Goal: Task Accomplishment & Management: Manage account settings

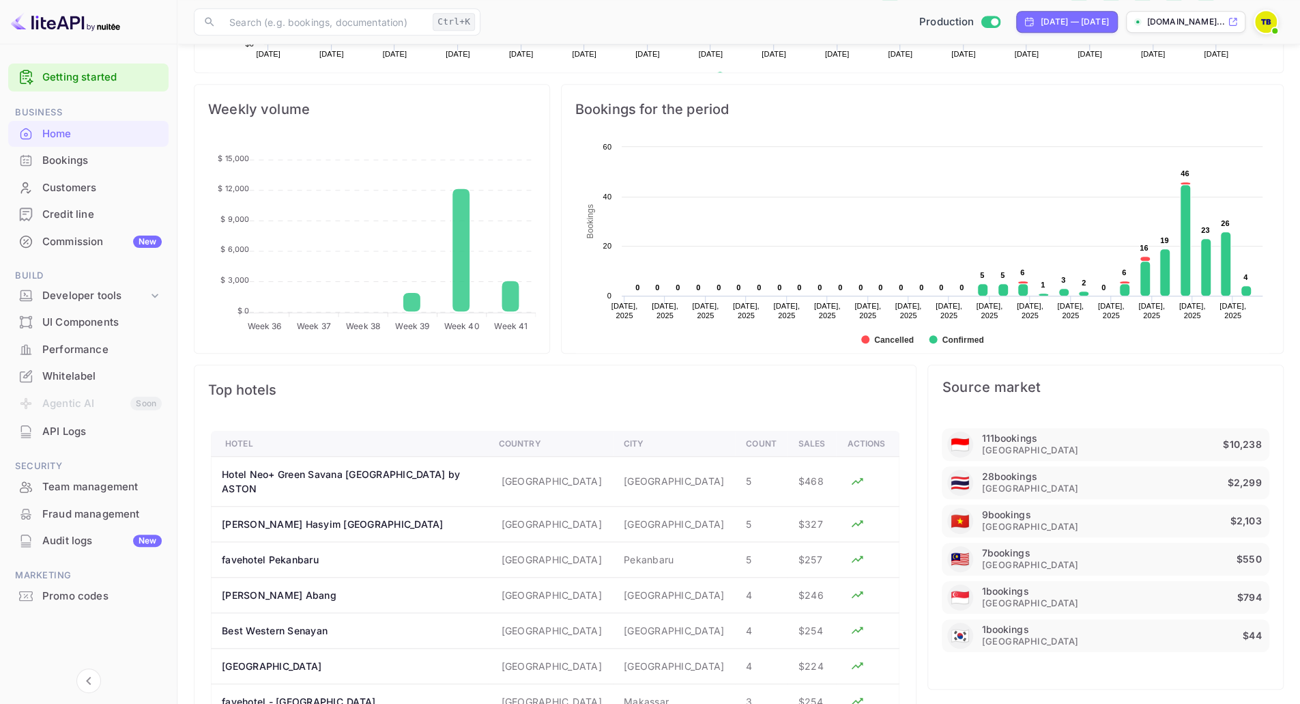
scroll to position [795, 0]
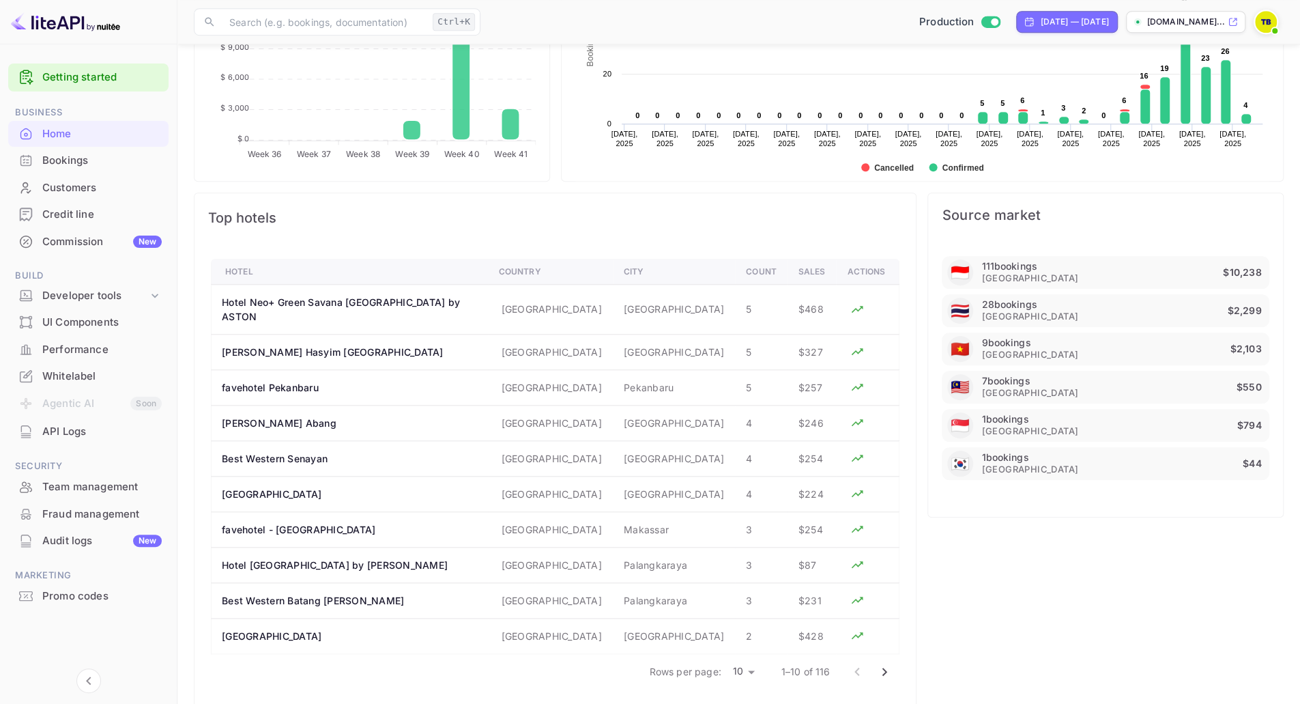
click at [57, 498] on div "Team management" at bounding box center [88, 487] width 160 height 27
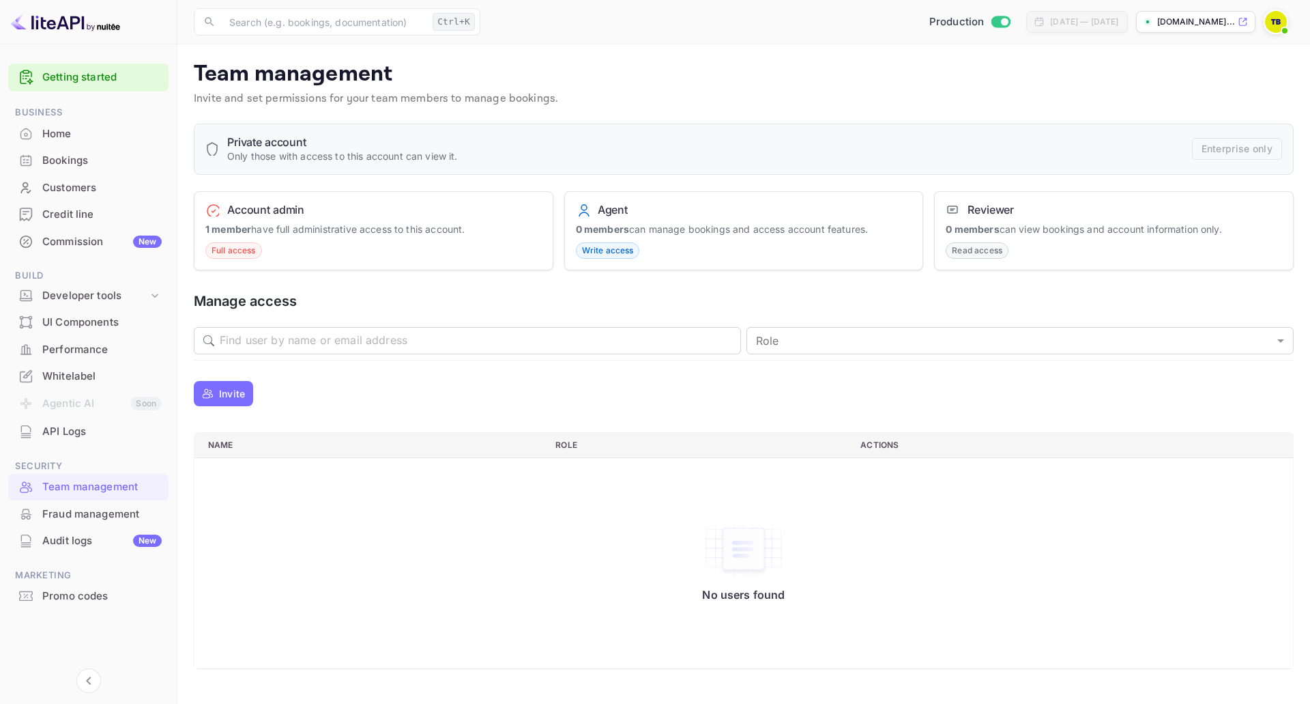
click at [212, 394] on icon "button" at bounding box center [208, 393] width 12 height 13
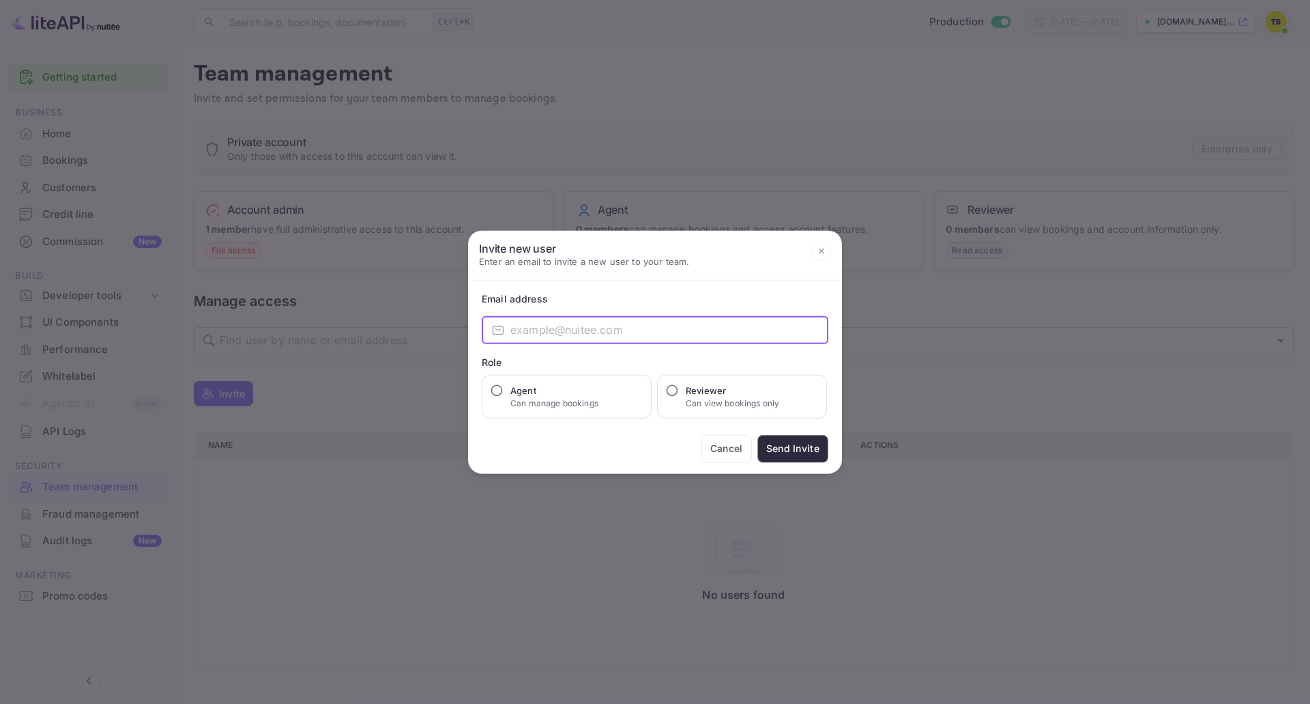
click at [622, 328] on input "email" at bounding box center [670, 329] width 318 height 27
paste input "[EMAIL_ADDRESS][DOMAIN_NAME]"
click at [575, 335] on input "[EMAIL_ADDRESS][DOMAIN_NAME]" at bounding box center [670, 329] width 318 height 27
type input "[EMAIL_ADDRESS][DOMAIN_NAME]"
click at [498, 388] on input "Agent Can manage bookings" at bounding box center [497, 390] width 14 height 14
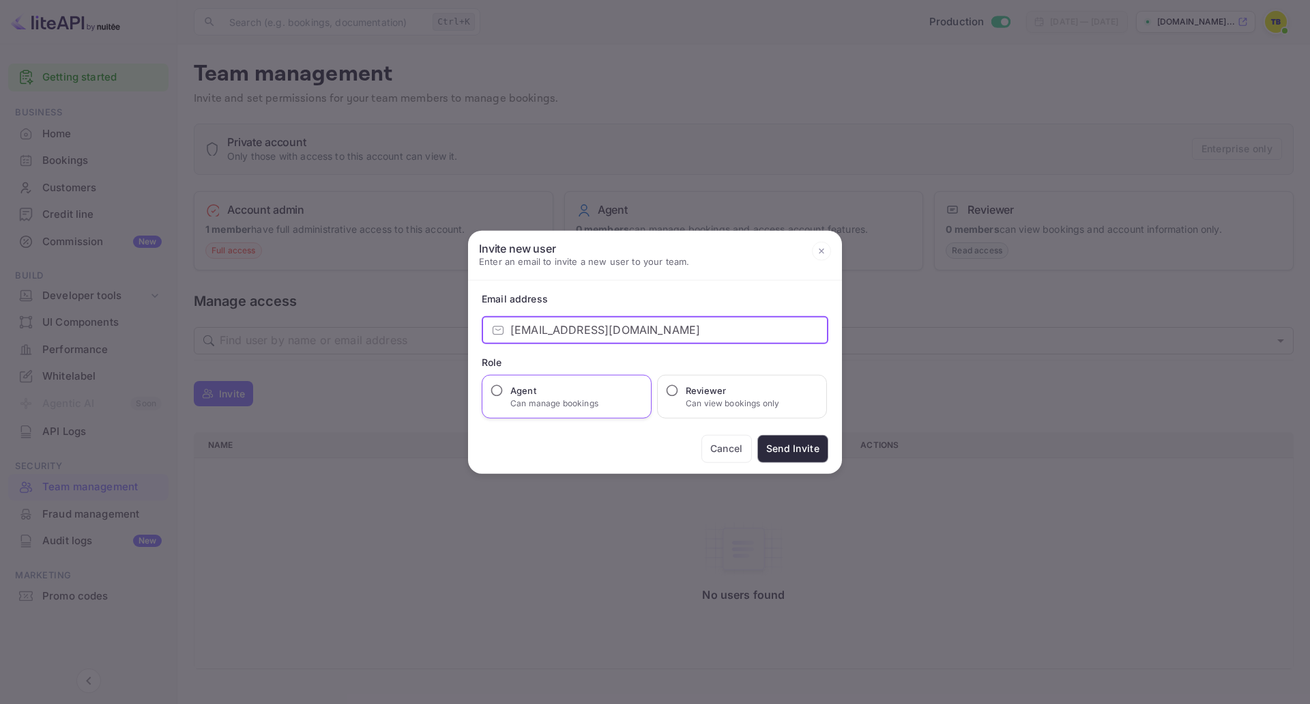
radio input "true"
click at [776, 440] on button "Send Invite" at bounding box center [793, 448] width 71 height 28
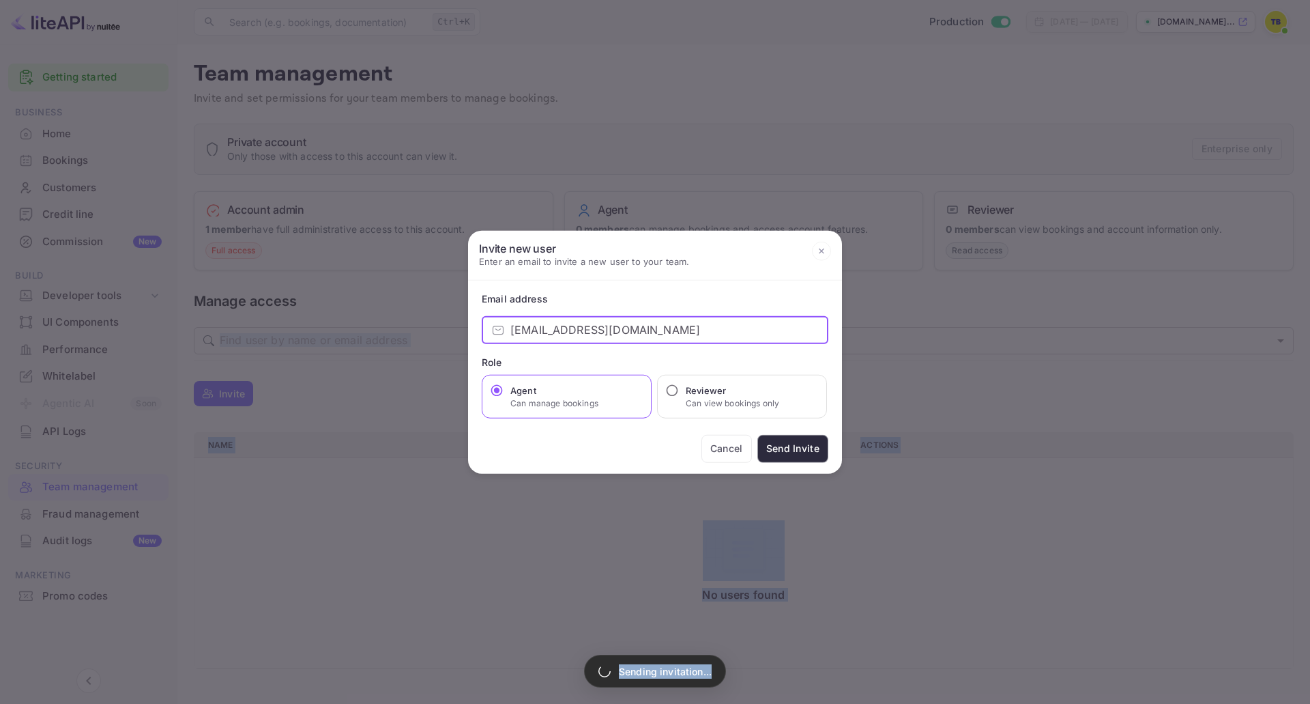
drag, startPoint x: 677, startPoint y: 330, endPoint x: 462, endPoint y: 330, distance: 215.0
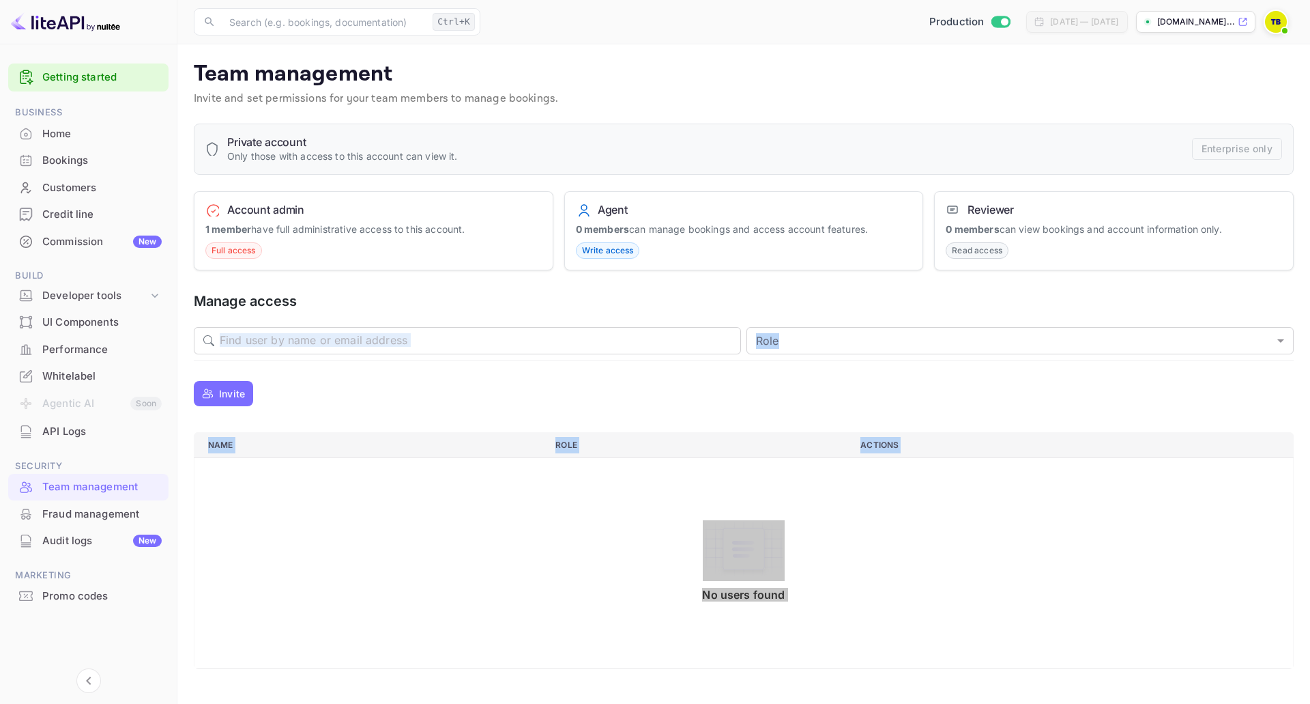
click at [308, 471] on div "No users found" at bounding box center [744, 563] width 1072 height 202
